Goal: Find specific page/section: Find specific page/section

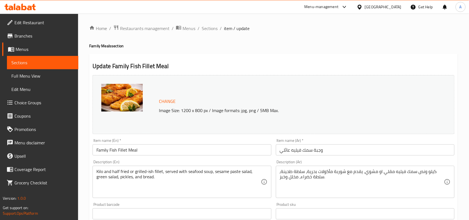
click at [401, 6] on div "Egypt" at bounding box center [383, 7] width 37 height 6
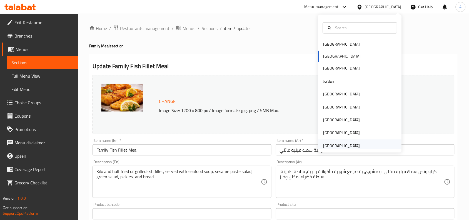
click at [345, 141] on div "[GEOGRAPHIC_DATA]" at bounding box center [342, 145] width 46 height 13
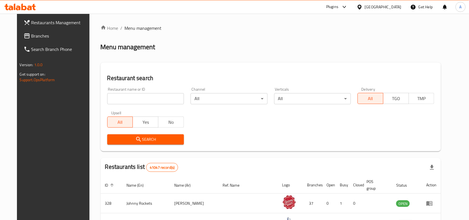
click at [31, 38] on span "Branches" at bounding box center [60, 36] width 59 height 7
